Goal: Task Accomplishment & Management: Use online tool/utility

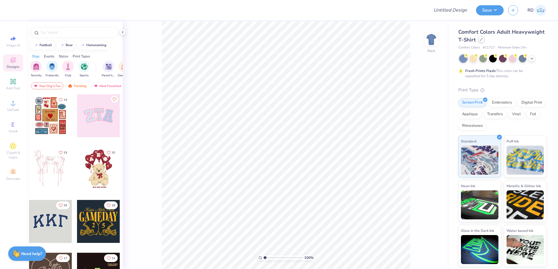
click at [304, 40] on icon at bounding box center [481, 39] width 3 height 3
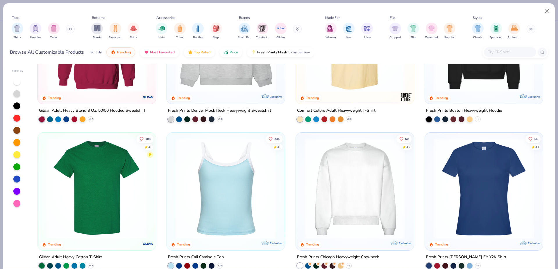
scroll to position [115, 0]
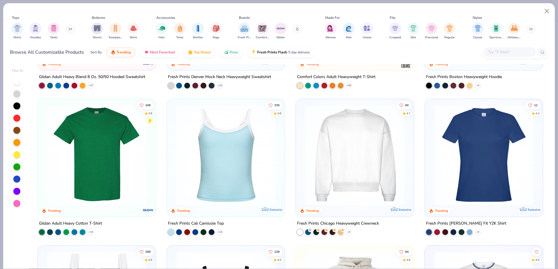
click at [304, 152] on img at bounding box center [355, 155] width 106 height 101
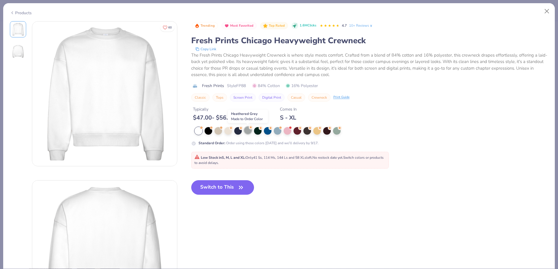
click at [249, 130] on div at bounding box center [248, 131] width 8 height 8
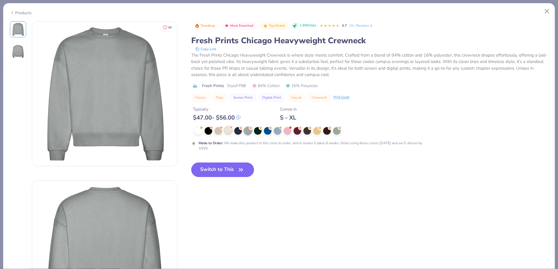
click at [231, 133] on div at bounding box center [228, 131] width 8 height 8
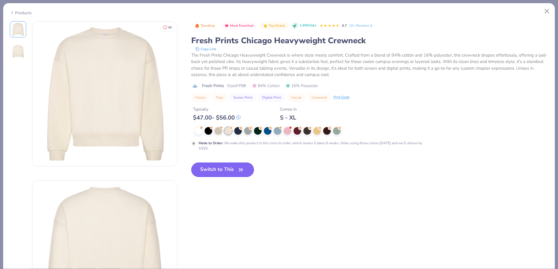
click at [206, 165] on button "Switch to This" at bounding box center [222, 170] width 63 height 15
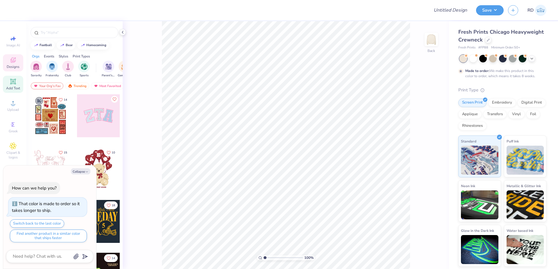
click at [10, 82] on icon at bounding box center [13, 81] width 7 height 7
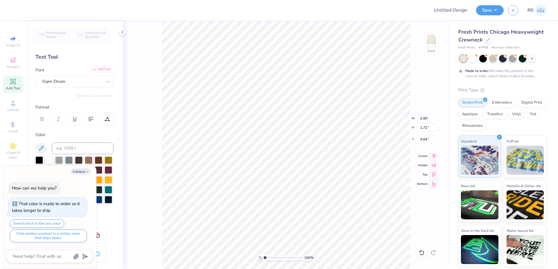
click at [94, 69] on div "Add Font" at bounding box center [101, 69] width 23 height 7
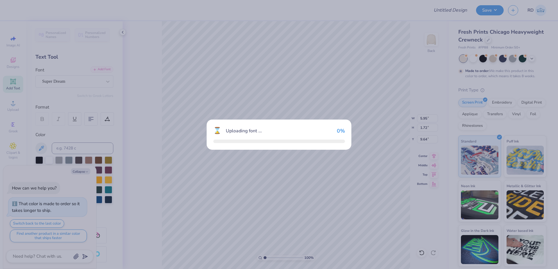
type textarea "x"
type input "2.07"
type input "1.68"
type input "9.66"
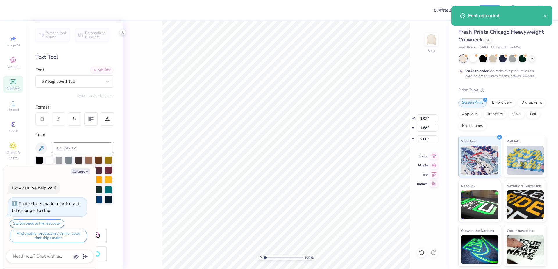
scroll to position [0, 1]
paste textarea "DAD'S WEEKEND"
type textarea "x"
type textarea "DAD'S WEEKEND"
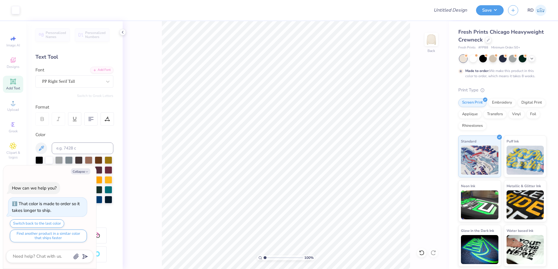
type textarea "x"
click at [81, 146] on input at bounding box center [83, 149] width 62 height 12
type input "188"
type textarea "x"
type input "11.17"
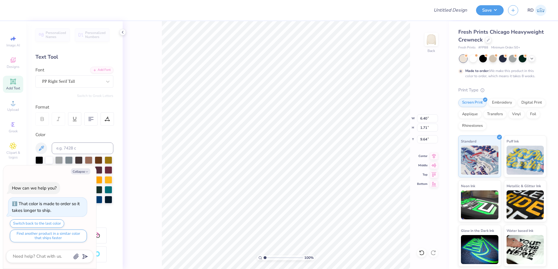
type input "2.99"
click at [304, 119] on input "11.17" at bounding box center [427, 119] width 21 height 8
type input "12"
type textarea "x"
type input "12.00"
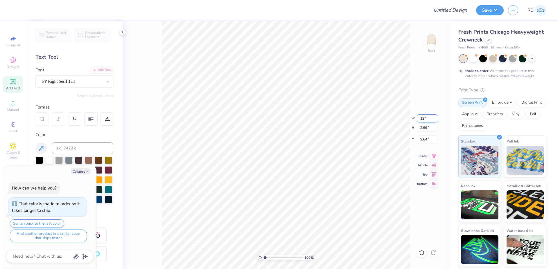
type input "3.21"
type input "9.53"
type textarea "x"
type input "7.90"
click at [78, 173] on button "Collapse" at bounding box center [80, 172] width 19 height 6
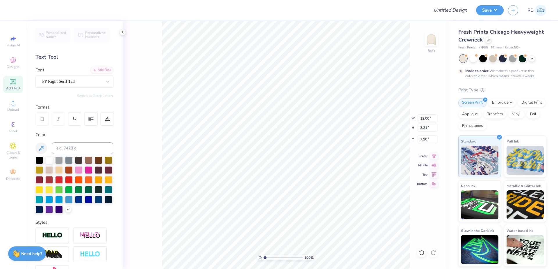
type textarea "x"
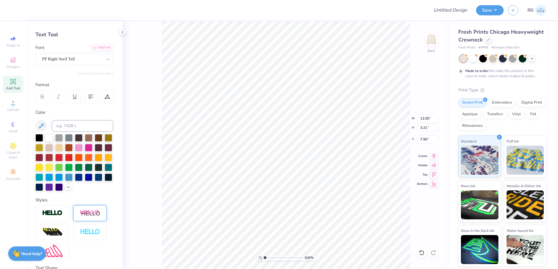
scroll to position [35, 0]
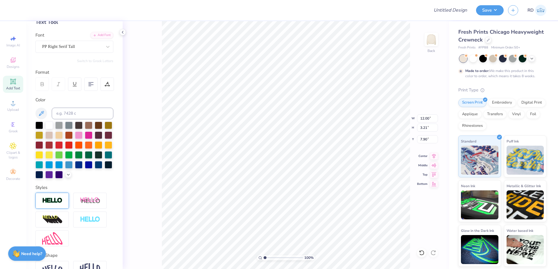
click at [59, 204] on img at bounding box center [52, 201] width 20 height 7
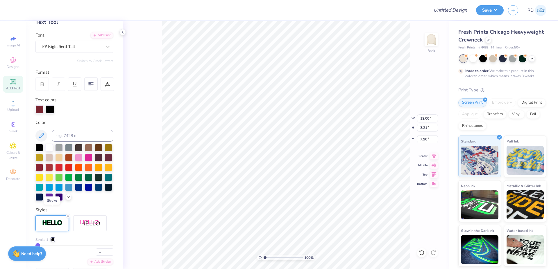
type input "12.06"
type input "3.27"
type input "7.87"
drag, startPoint x: 267, startPoint y: 260, endPoint x: 271, endPoint y: 256, distance: 5.4
click at [271, 259] on input "range" at bounding box center [283, 258] width 39 height 5
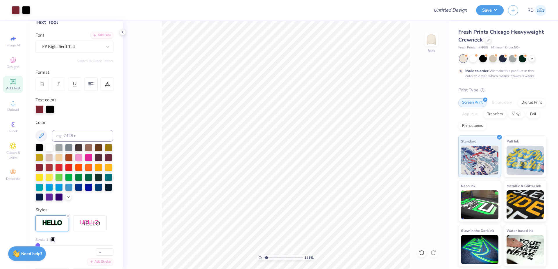
click at [267, 258] on input "range" at bounding box center [283, 258] width 39 height 5
type input "1.41"
click at [69, 218] on icon at bounding box center [67, 216] width 3 height 3
type input "12.00"
type input "3.21"
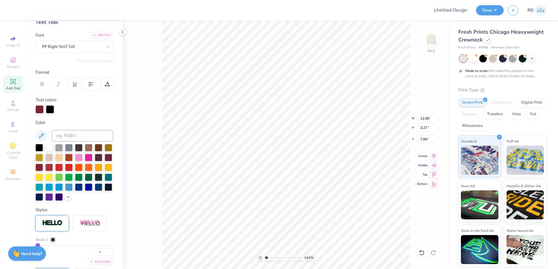
type input "7.88"
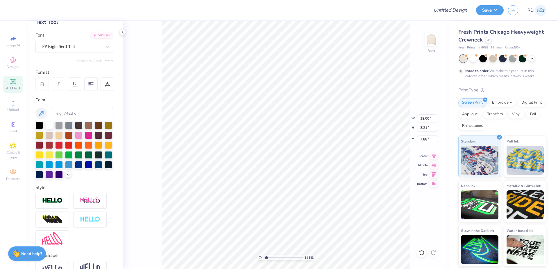
scroll to position [79, 0]
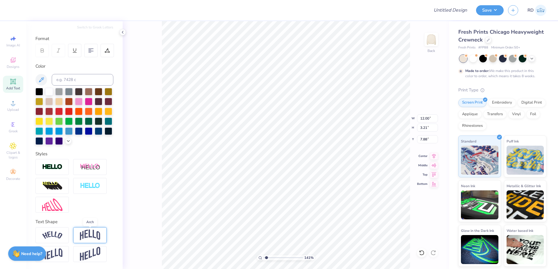
click at [83, 235] on img at bounding box center [90, 235] width 20 height 11
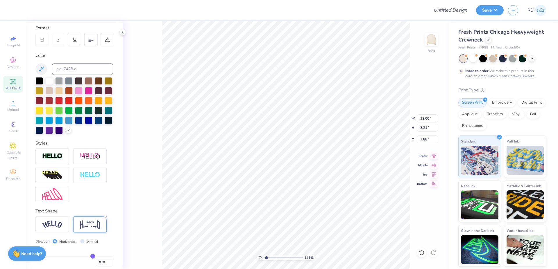
type input "5.64"
type input "6.66"
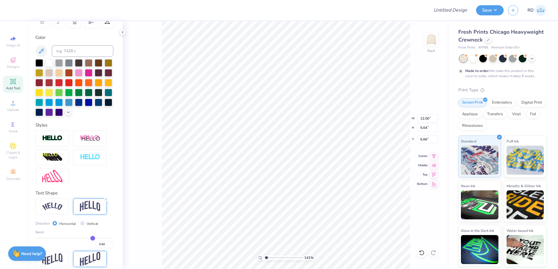
scroll to position [113, 0]
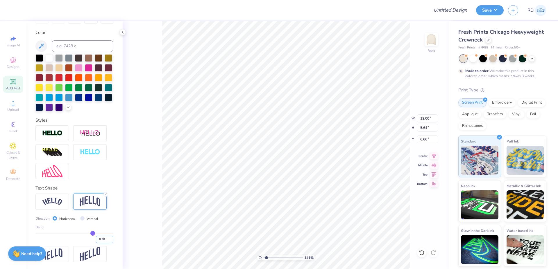
click at [102, 239] on input "0.50" at bounding box center [104, 239] width 17 height 7
type input ".6"
type input "0.6"
type input "0.60"
type input "6.21"
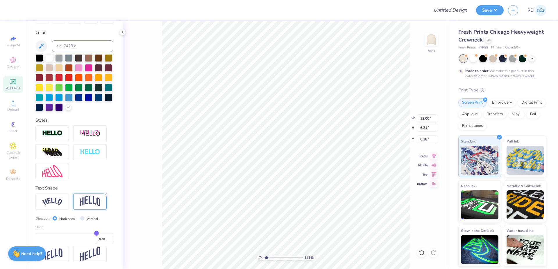
type input "5.14"
drag, startPoint x: 458, startPoint y: 48, endPoint x: 488, endPoint y: 47, distance: 30.0
click at [304, 47] on div "Fresh Prints Chicago Heavyweight Crewneck Fresh Prints # FP88 Minimum Order: 50…" at bounding box center [503, 144] width 109 height 246
copy div "Fresh Prints # FP88"
click at [18, 104] on div "Upload" at bounding box center [13, 105] width 20 height 17
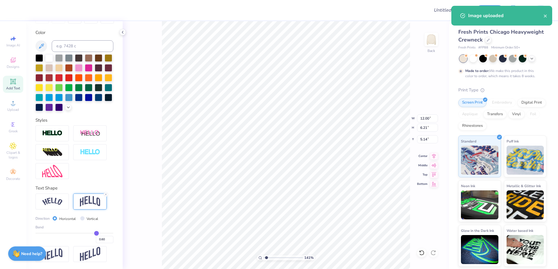
type input "14.78"
type input "7.80"
type input "6.60"
click at [304, 117] on input "14.78" at bounding box center [427, 119] width 21 height 8
paste input "5.429"
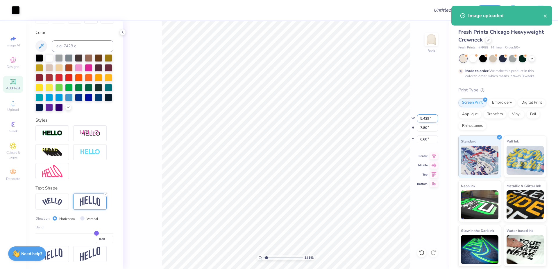
type input "5.43"
type input "2.87"
type input "9.07"
type input "12.00"
type input "6.21"
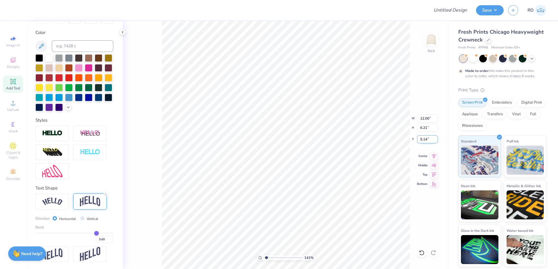
click at [304, 141] on input "5.14" at bounding box center [427, 139] width 21 height 8
type input "3.00"
type input "5.43"
type input "2.87"
type input "7.43"
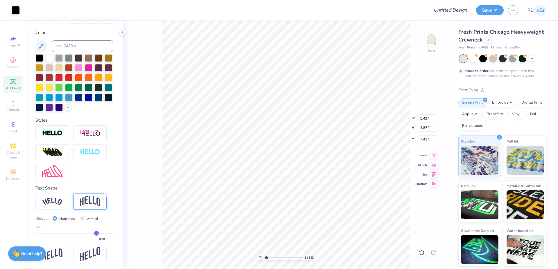
click at [304, 156] on icon at bounding box center [434, 155] width 8 height 7
click at [304, 155] on icon at bounding box center [434, 155] width 4 height 5
type input "12.00"
type input "6.21"
type input "3.00"
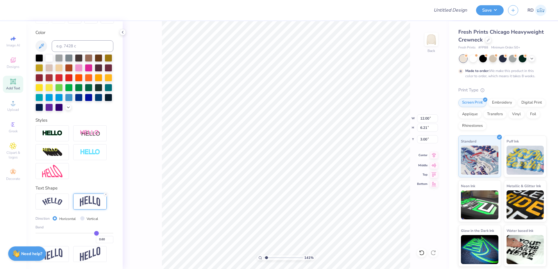
click at [304, 155] on icon at bounding box center [434, 155] width 8 height 7
click at [16, 85] on icon at bounding box center [13, 81] width 7 height 7
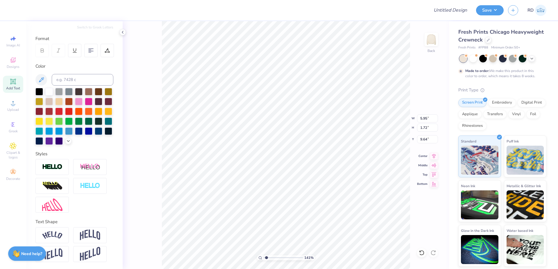
type input "12.00"
type input "6.21"
type input "3.00"
type input "5.95"
type input "1.72"
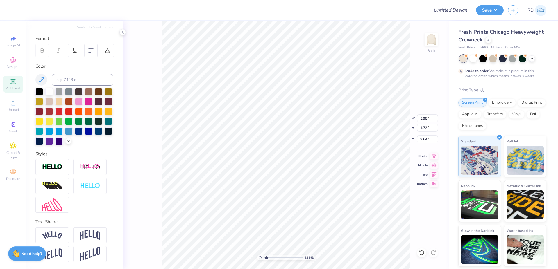
type input "11.98"
click at [59, 74] on input at bounding box center [83, 80] width 62 height 12
type input "188"
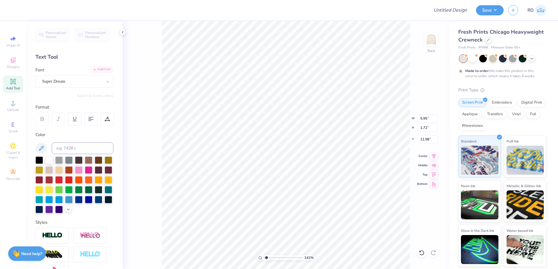
click at [99, 69] on div "Add Font" at bounding box center [101, 69] width 23 height 7
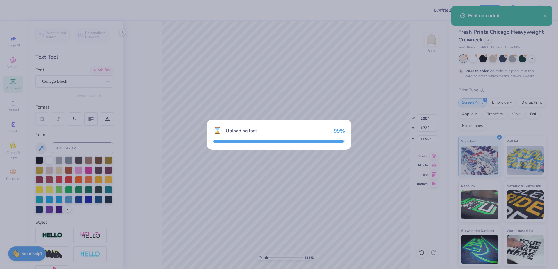
type input "5.17"
type input "1.92"
type input "11.88"
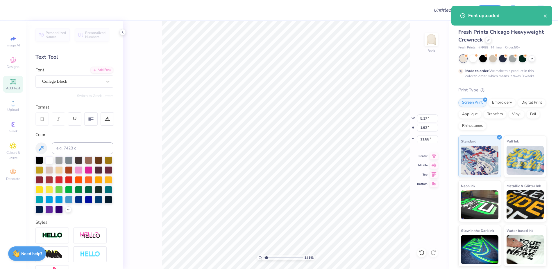
scroll to position [0, 1]
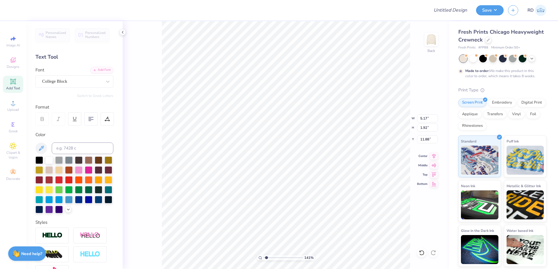
paste textarea "BASEBALL MEE"
type textarea "BASEBALL MEET"
click at [304, 117] on input "5.17" at bounding box center [427, 119] width 21 height 8
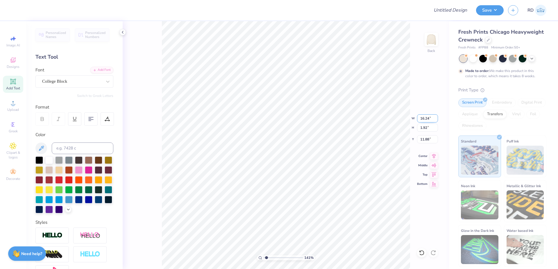
paste input "8.77"
type input "8.77"
type input "1.04"
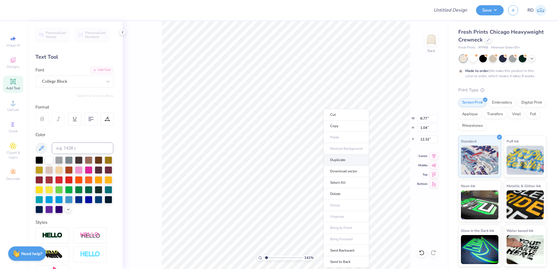
click at [304, 160] on li "Duplicate" at bounding box center [347, 160] width 46 height 11
type input "13.32"
type textarea "20"
click at [304, 117] on input "8.77" at bounding box center [427, 119] width 21 height 8
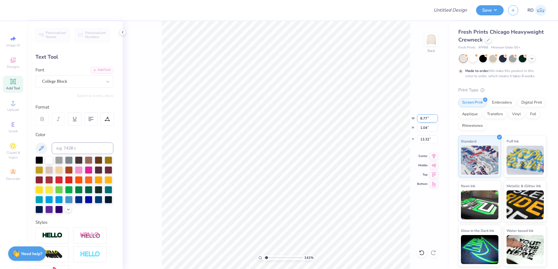
type input "1.22"
type input "13.36"
paste input "8"
type input "1.28"
type input "1.09"
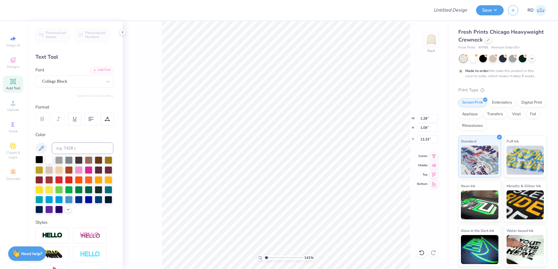
click at [38, 160] on div at bounding box center [39, 160] width 8 height 8
type input "9.21"
click at [273, 259] on input "range" at bounding box center [283, 258] width 39 height 5
type input "3.05"
drag, startPoint x: 429, startPoint y: 117, endPoint x: 455, endPoint y: 120, distance: 26.3
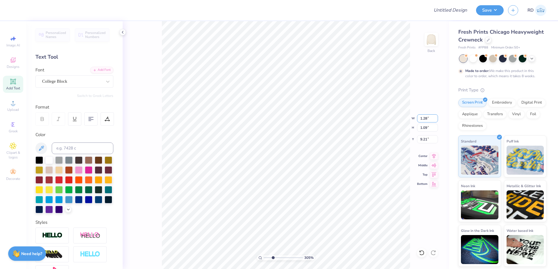
click at [304, 118] on input "1.28" at bounding box center [427, 119] width 21 height 8
type input "10.94"
click at [304, 154] on icon at bounding box center [434, 155] width 8 height 7
click at [222, 152] on li "Duplicate" at bounding box center [226, 154] width 46 height 11
type input "12.67"
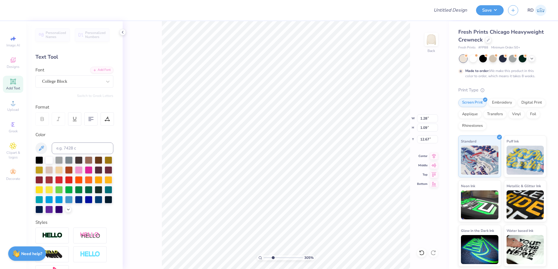
type textarea "25"
click at [304, 159] on li "Duplicate" at bounding box center [380, 159] width 46 height 11
type input "12.95"
type textarea "SAE"
click at [304, 118] on input "1.28" at bounding box center [427, 119] width 21 height 8
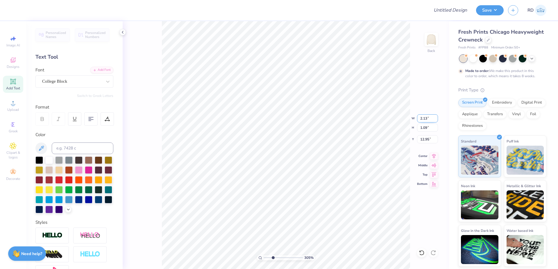
paste input "596"
type input "2.60"
type input "1.33"
drag, startPoint x: 431, startPoint y: 155, endPoint x: 428, endPoint y: 154, distance: 3.5
click at [304, 155] on icon at bounding box center [434, 155] width 8 height 7
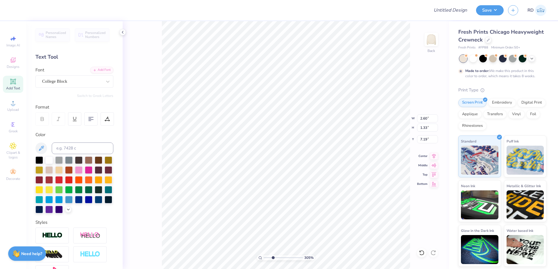
type input "7.13"
click at [304, 155] on icon at bounding box center [434, 155] width 4 height 5
click at [268, 256] on div "305 %" at bounding box center [286, 258] width 58 height 5
click at [269, 257] on input "range" at bounding box center [283, 258] width 39 height 5
type input "1.41"
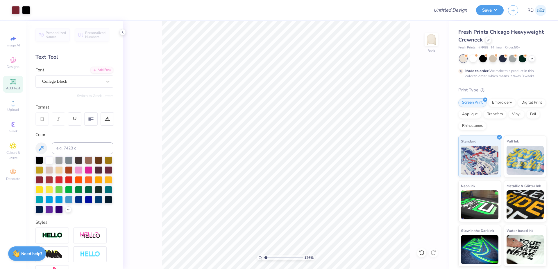
click at [267, 257] on input "range" at bounding box center [283, 258] width 39 height 5
click at [304, 155] on icon at bounding box center [434, 155] width 4 height 5
click at [21, 103] on div "Upload" at bounding box center [13, 105] width 20 height 17
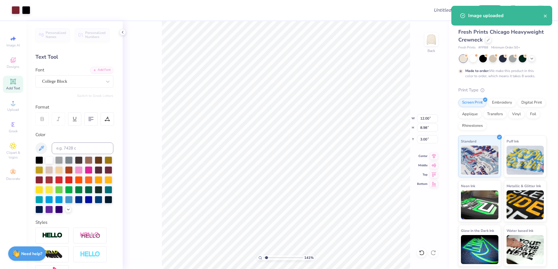
type input "15.00"
type input "9.76"
type input "5.62"
click at [304, 119] on input "15.00" at bounding box center [427, 119] width 21 height 8
type input "12.00"
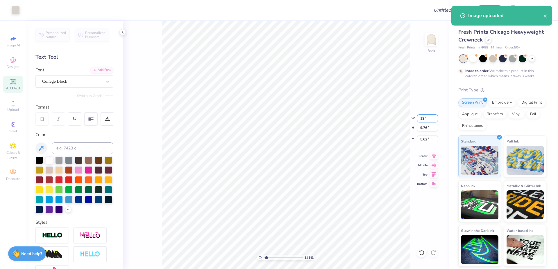
type input "7.81"
click at [304, 138] on input "6.59" at bounding box center [427, 139] width 21 height 8
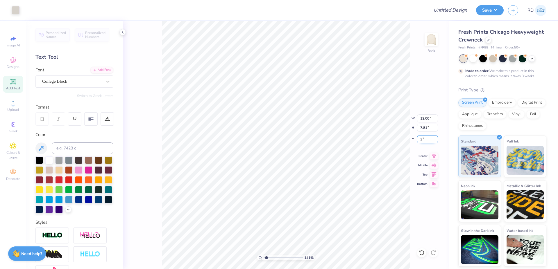
type input "3.00"
click at [304, 154] on icon at bounding box center [434, 155] width 8 height 7
type input "12.33"
type input "6.21"
type input "3.00"
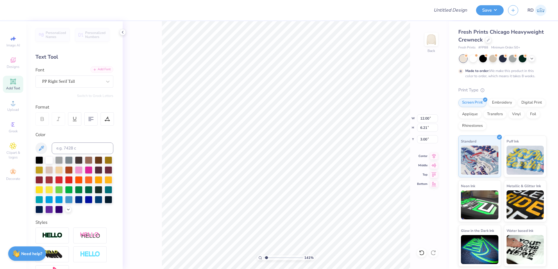
click at [97, 70] on div "Add Font" at bounding box center [101, 69] width 23 height 7
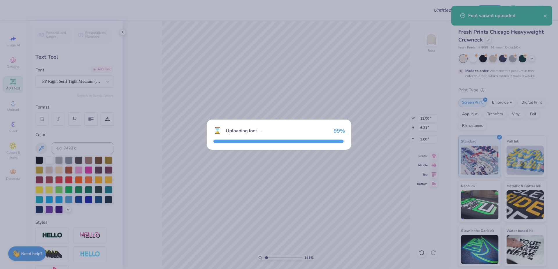
type input "16.99"
type input "7.36"
type input "2.42"
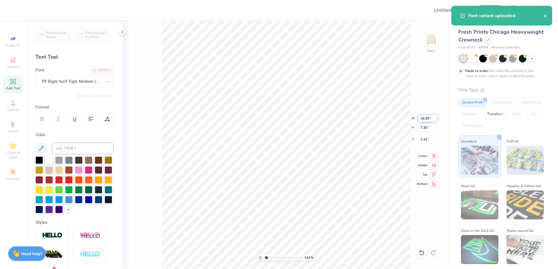
click at [304, 121] on input "16.99" at bounding box center [427, 119] width 21 height 8
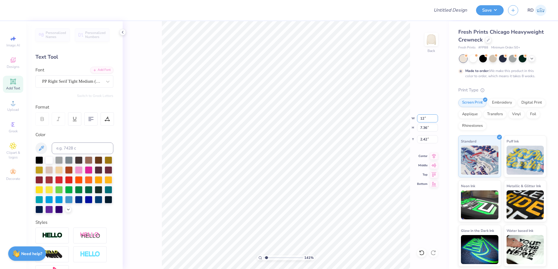
type input "12.00"
type input "5.20"
type input "4.34"
click at [304, 156] on icon at bounding box center [434, 155] width 8 height 7
click at [304, 138] on input "4.34" at bounding box center [427, 139] width 21 height 8
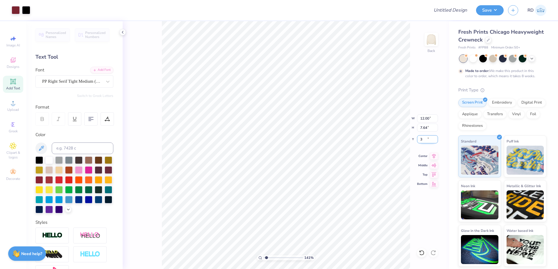
type input "3.00"
click at [304, 155] on icon at bounding box center [434, 155] width 8 height 7
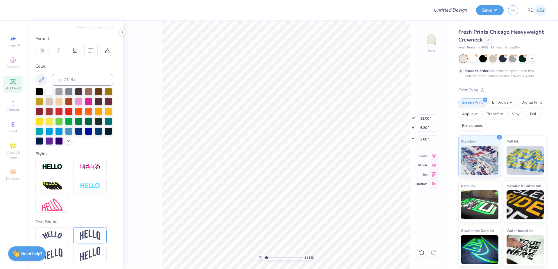
scroll to position [79, 0]
click at [92, 235] on img at bounding box center [90, 235] width 20 height 11
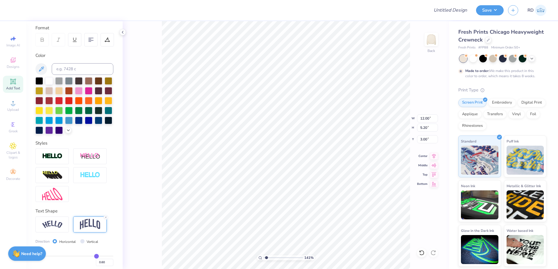
scroll to position [113, 0]
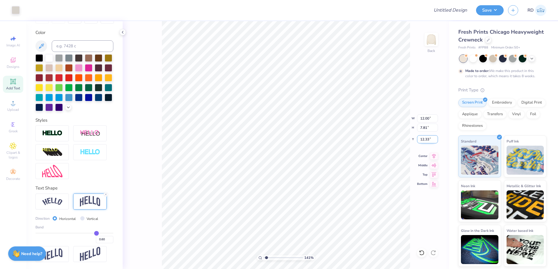
click at [304, 140] on input "12.33" at bounding box center [427, 139] width 21 height 8
type input "3.00"
click at [304, 156] on icon at bounding box center [434, 155] width 8 height 7
type input "2.08"
click at [269, 258] on input "range" at bounding box center [283, 258] width 39 height 5
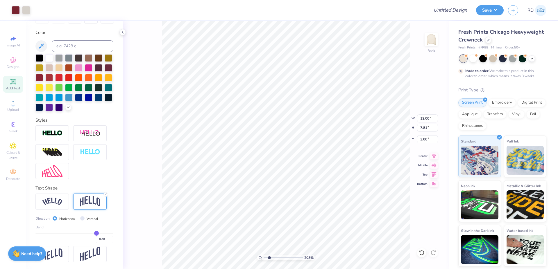
type input "2.83"
click at [304, 155] on icon at bounding box center [434, 155] width 4 height 5
click at [161, 49] on div "208 % Back" at bounding box center [286, 145] width 326 height 248
drag, startPoint x: 267, startPoint y: 257, endPoint x: 241, endPoint y: 256, distance: 25.9
type input "1"
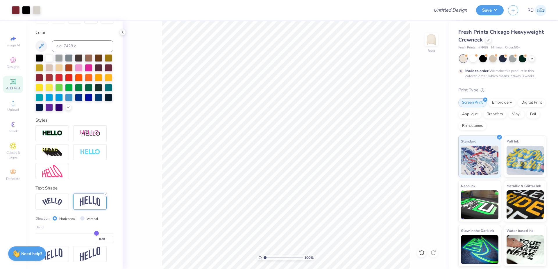
click at [264, 256] on input "range" at bounding box center [283, 258] width 39 height 5
click at [304, 122] on input "12.00" at bounding box center [427, 119] width 21 height 8
type input "12.50"
type input "8.14"
click at [304, 140] on input "2.67" at bounding box center [427, 139] width 21 height 8
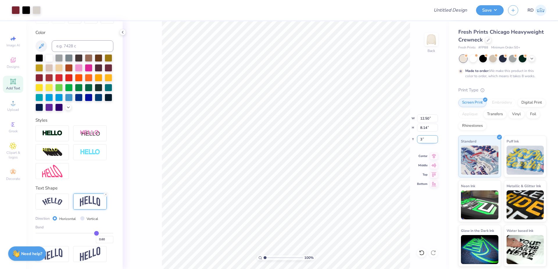
type input "3.00"
click at [304, 156] on icon at bounding box center [434, 155] width 8 height 7
click at [304, 9] on input "Design Title" at bounding box center [443, 10] width 57 height 12
paste input "FPS239937"
type input "FPS239937"
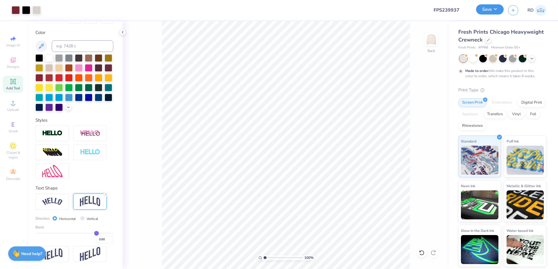
click at [304, 10] on button "Save" at bounding box center [490, 9] width 28 height 10
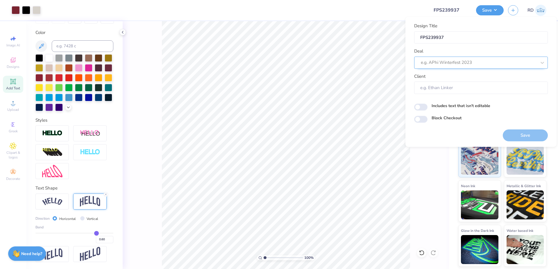
click at [304, 60] on div at bounding box center [479, 63] width 116 height 8
click at [304, 75] on div "Design Tool Gallery" at bounding box center [481, 79] width 129 height 10
type input "gallery"
type input "Design Tool Gallery User"
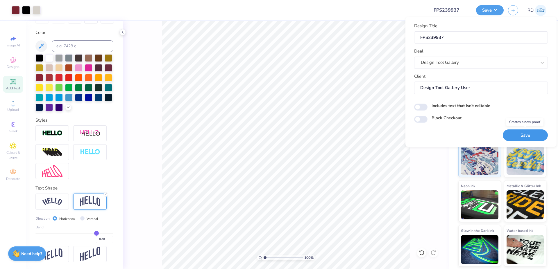
click at [304, 136] on button "Save" at bounding box center [525, 136] width 45 height 12
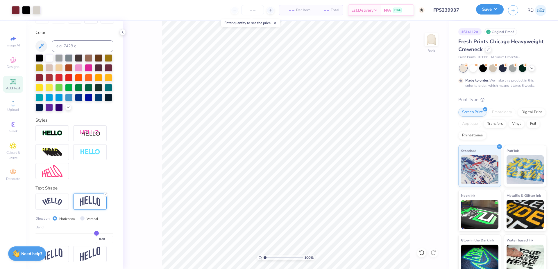
click at [304, 9] on button "Save" at bounding box center [490, 9] width 28 height 10
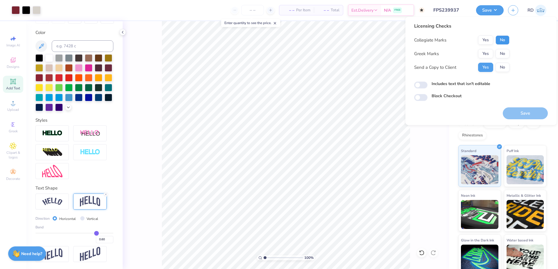
click at [304, 40] on button "No" at bounding box center [503, 39] width 14 height 9
click at [304, 54] on button "Yes" at bounding box center [485, 53] width 15 height 9
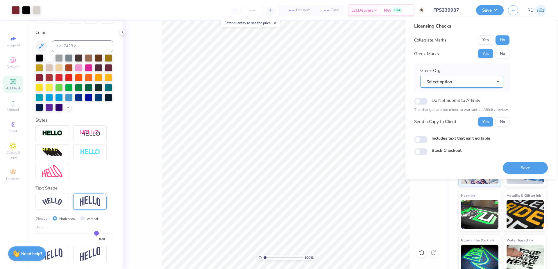
click at [304, 81] on button "Select option" at bounding box center [461, 82] width 83 height 12
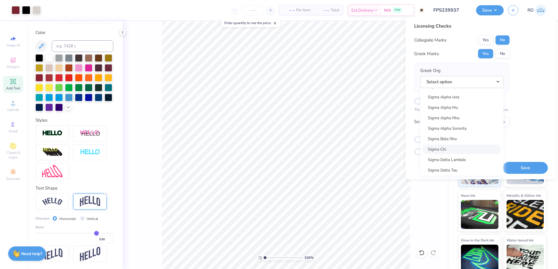
scroll to position [3676, 0]
click at [304, 103] on link "Sigma Alpha Epsilon" at bounding box center [462, 104] width 78 height 10
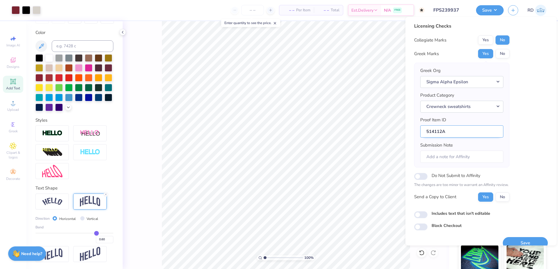
drag, startPoint x: 442, startPoint y: 131, endPoint x: 394, endPoint y: 131, distance: 48.0
click at [304, 131] on input "514112A" at bounding box center [461, 132] width 83 height 13
drag, startPoint x: 513, startPoint y: 239, endPoint x: 294, endPoint y: 1, distance: 322.8
click at [304, 239] on button "Save" at bounding box center [525, 244] width 45 height 12
